Goal: Transaction & Acquisition: Obtain resource

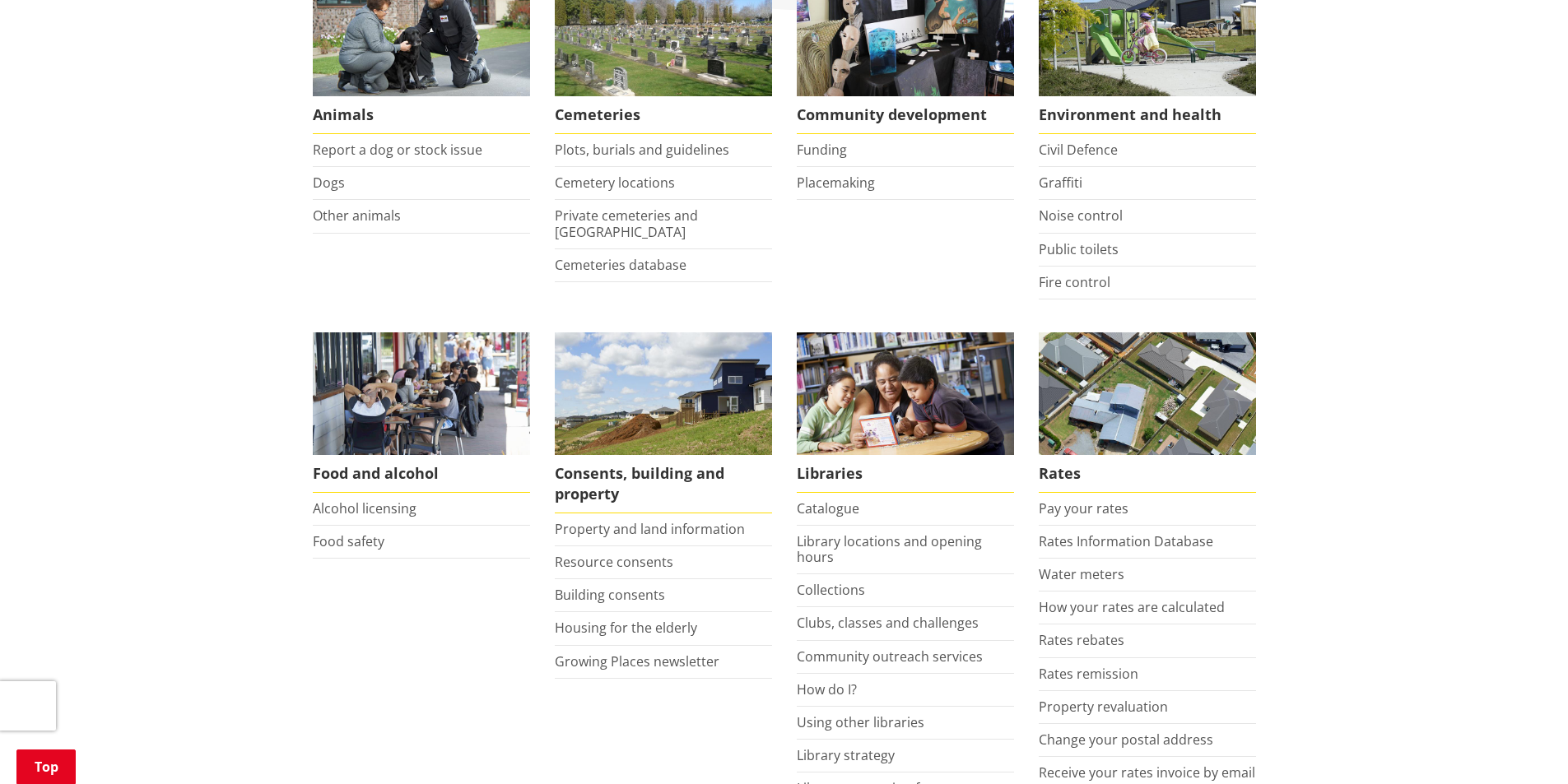
scroll to position [412, 0]
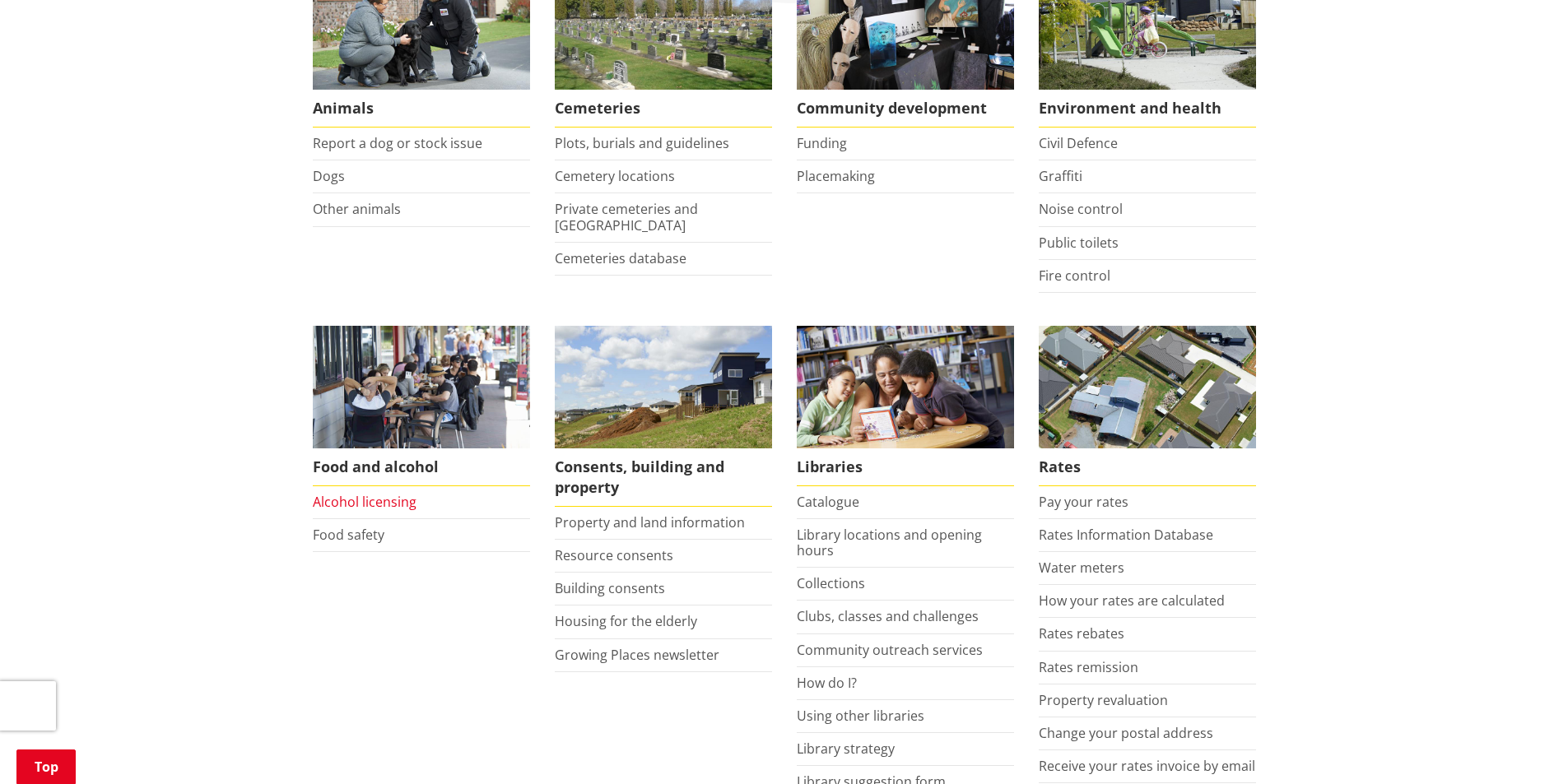
click at [380, 504] on link "Alcohol licensing" at bounding box center [364, 501] width 104 height 18
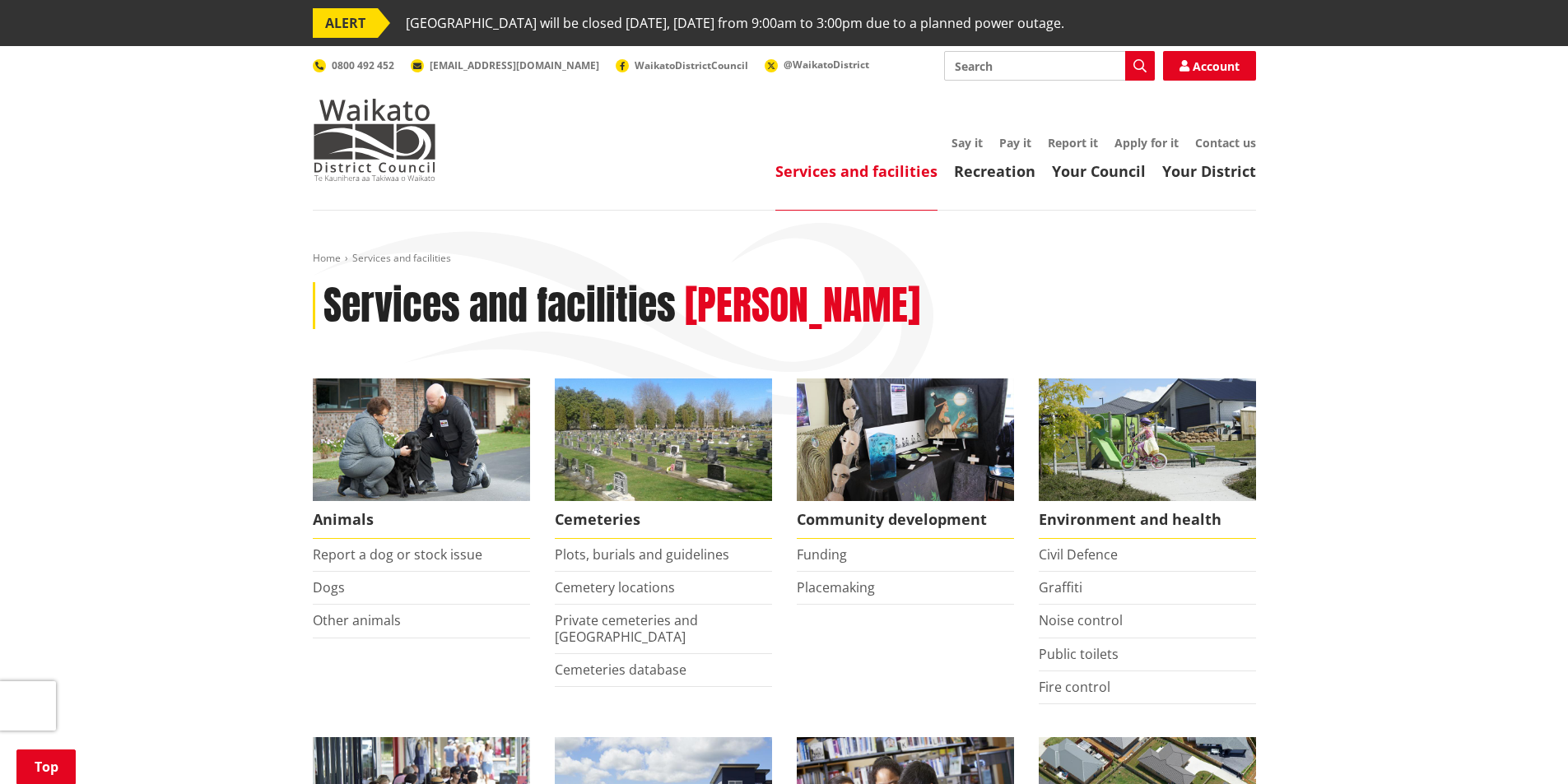
scroll to position [412, 0]
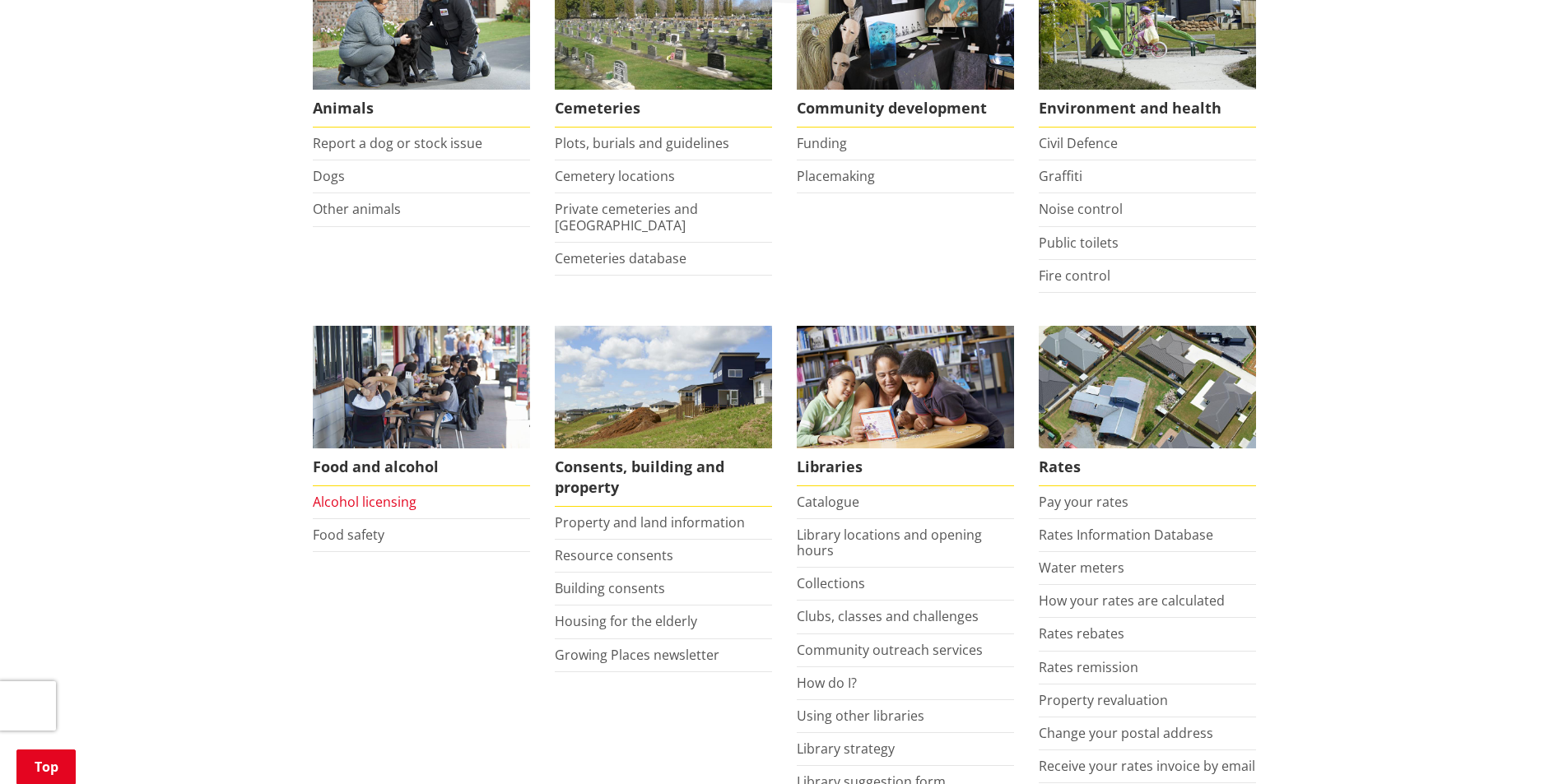
click at [407, 507] on link "Alcohol licensing" at bounding box center [364, 501] width 104 height 18
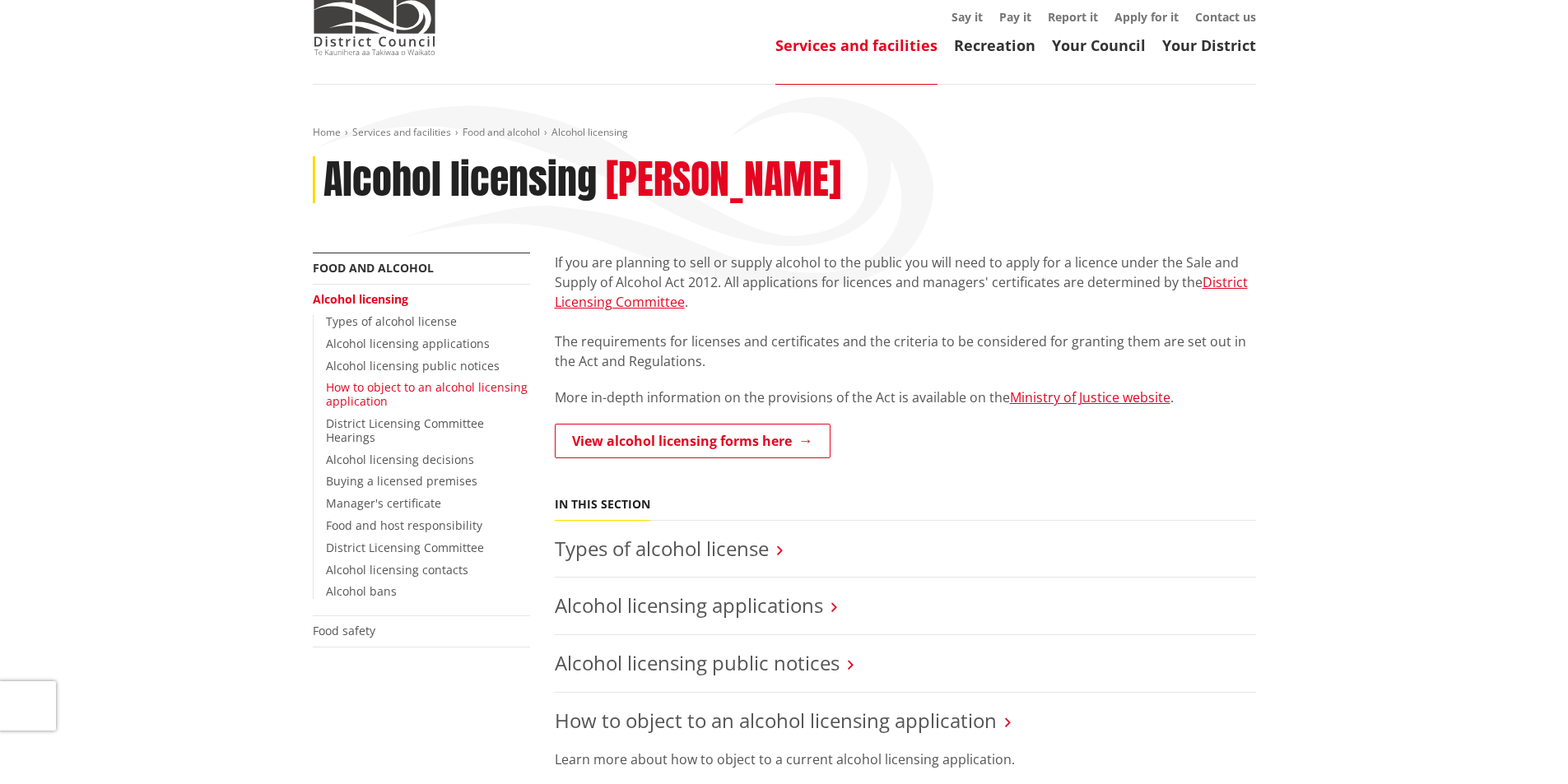
scroll to position [165, 0]
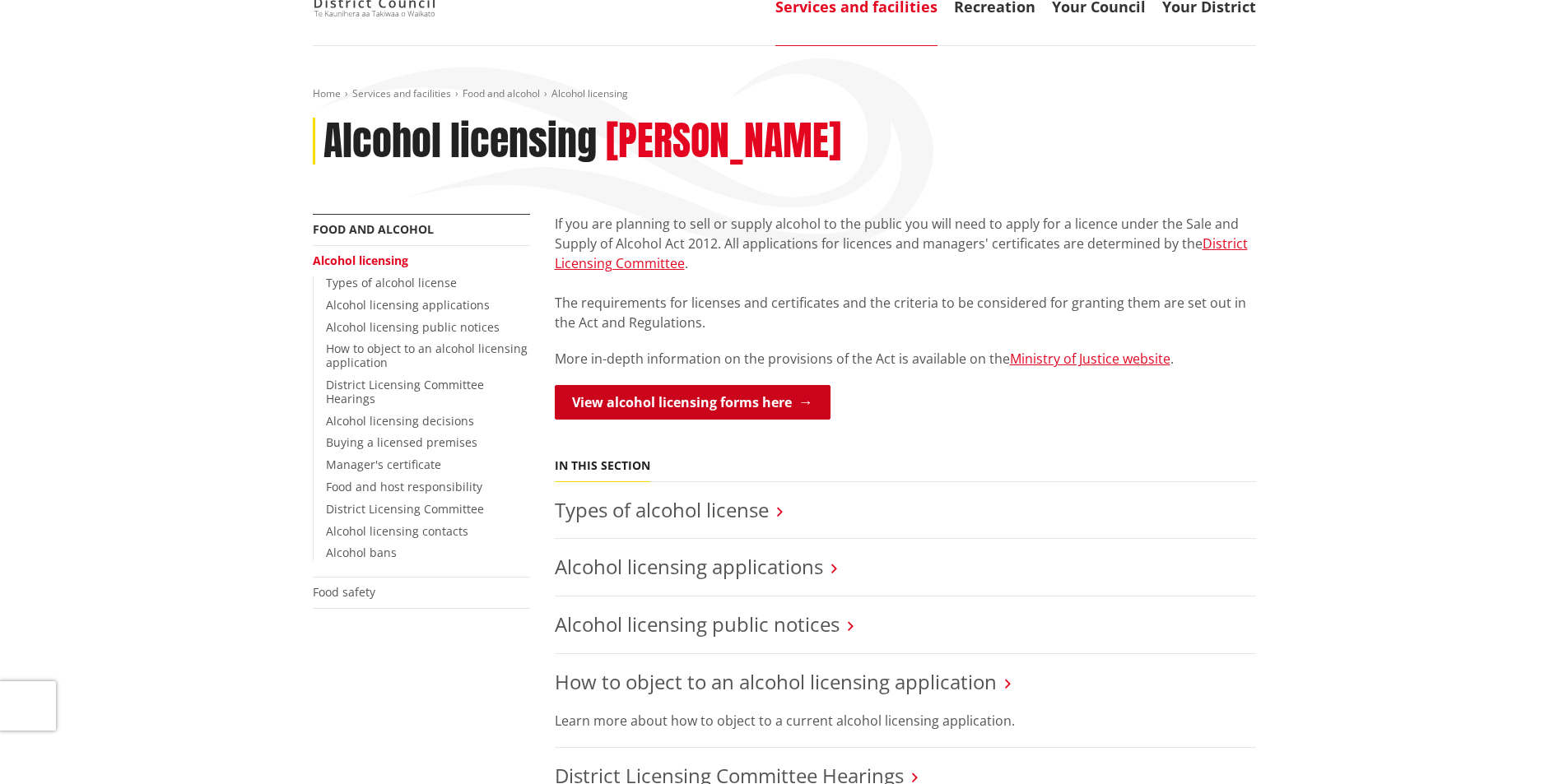
click at [709, 398] on link "View alcohol licensing forms here" at bounding box center [692, 402] width 276 height 35
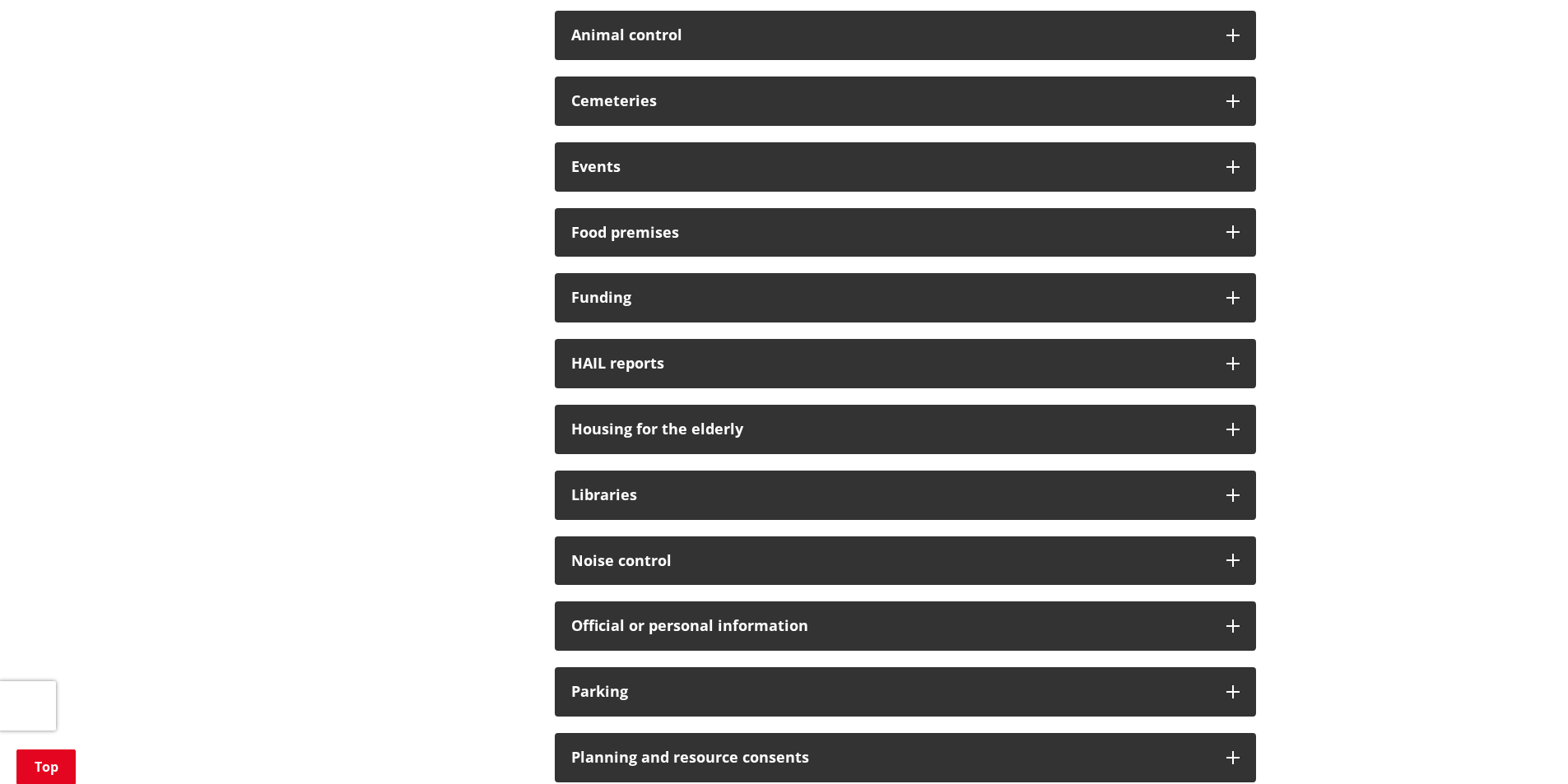
scroll to position [329, 0]
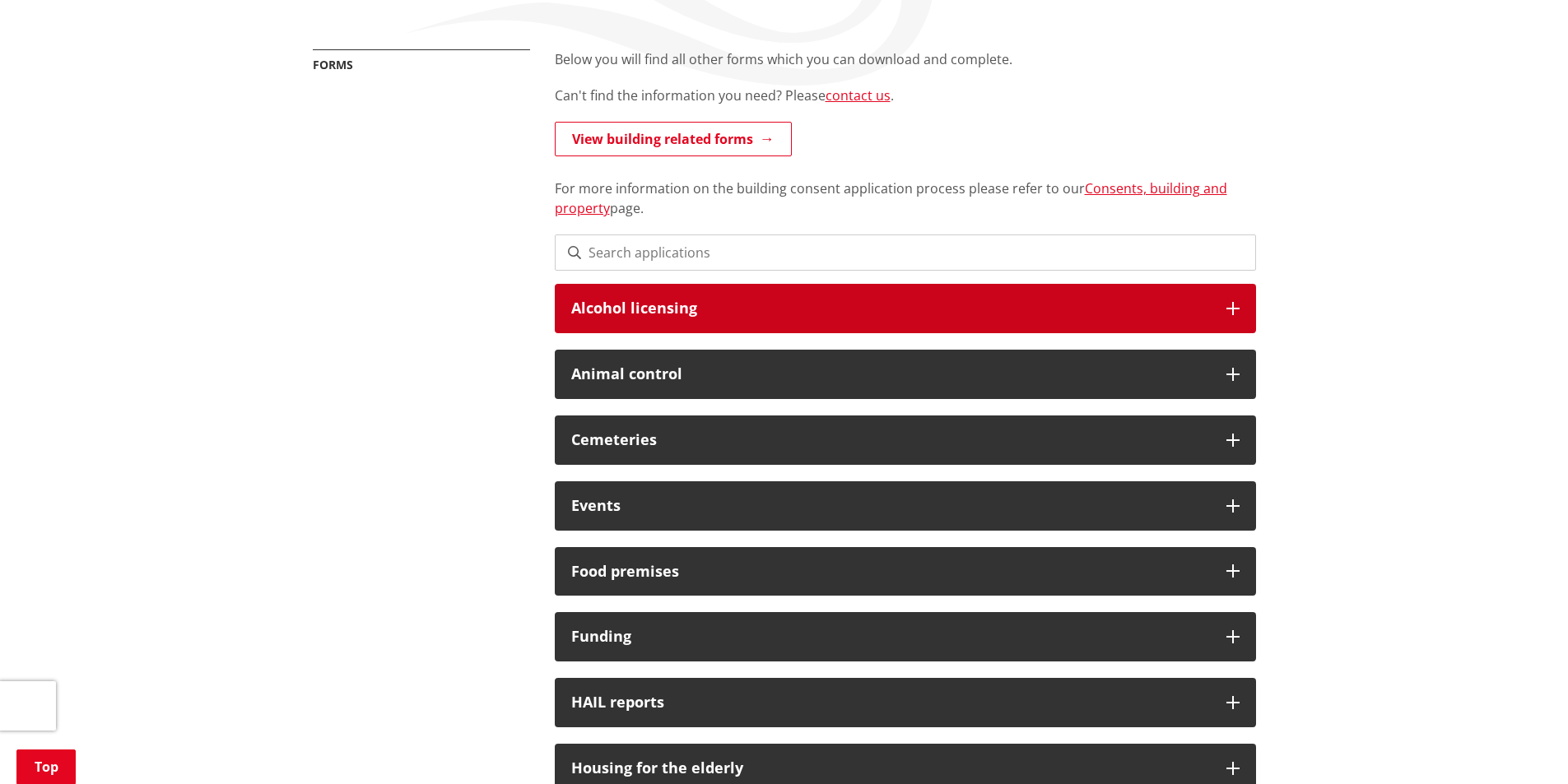
click at [744, 299] on div "Alcohol licensing" at bounding box center [905, 308] width 701 height 50
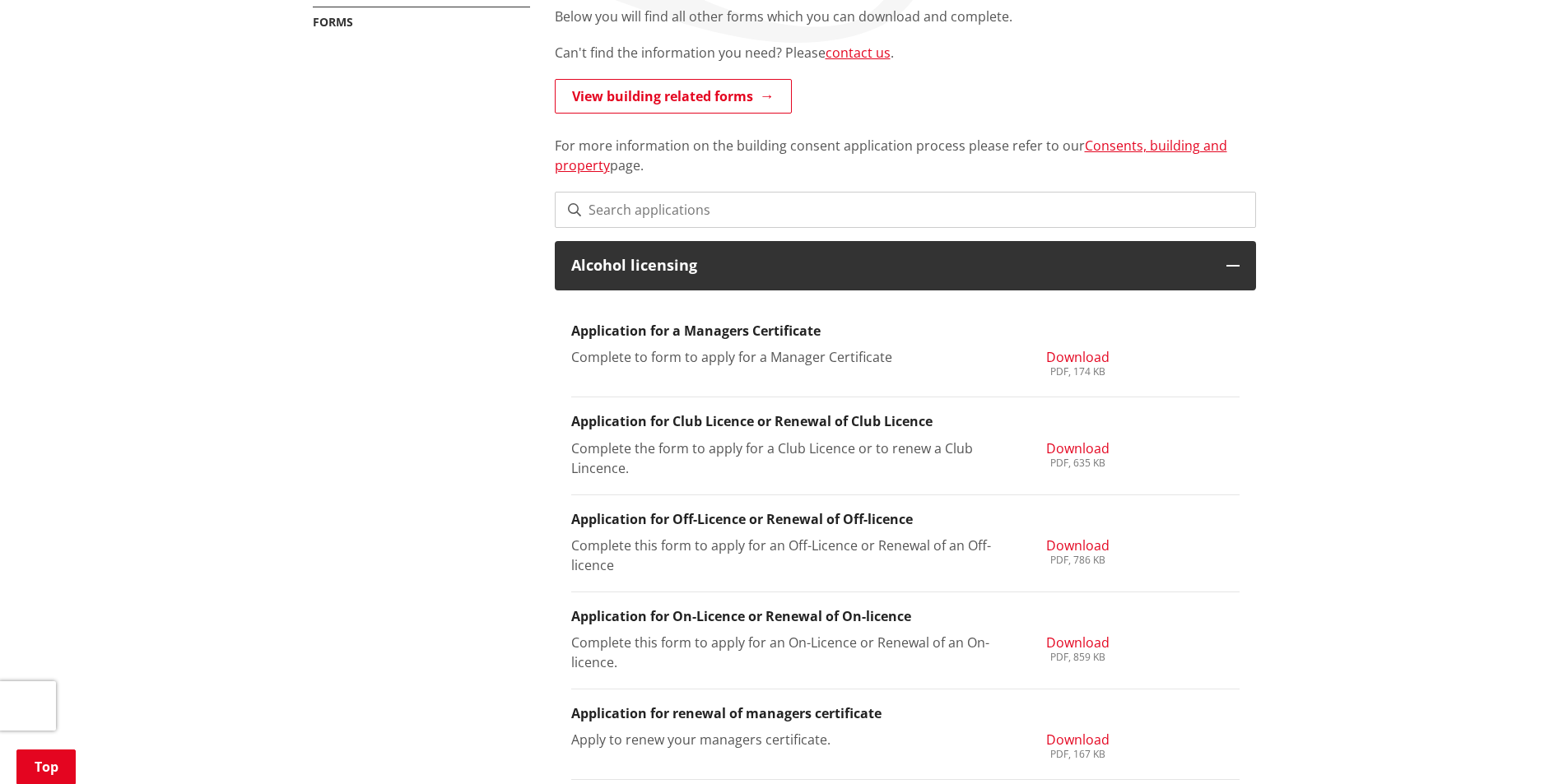
scroll to position [412, 0]
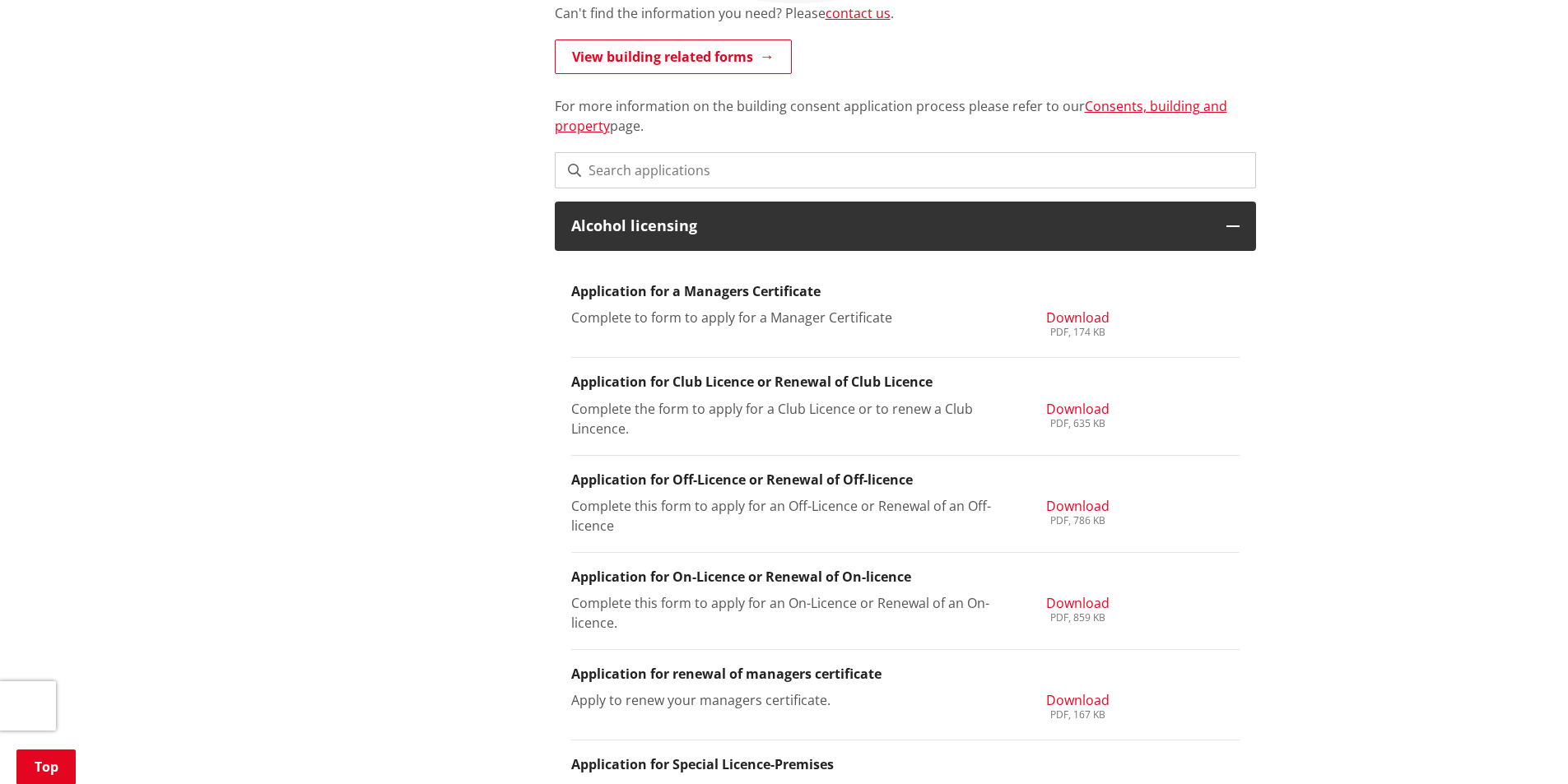
click at [1062, 407] on span "Download" at bounding box center [1078, 409] width 64 height 18
